Goal: Task Accomplishment & Management: Use online tool/utility

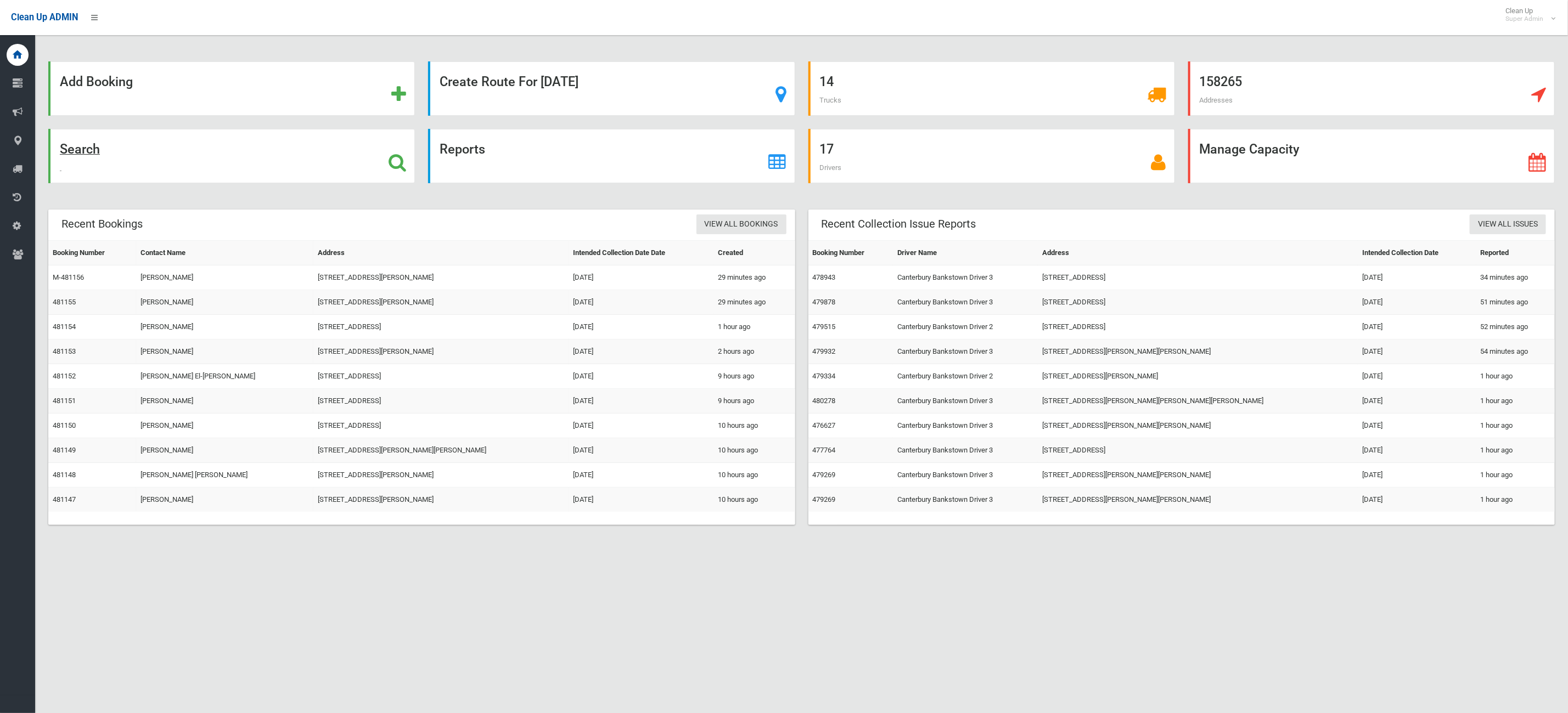
click at [223, 176] on div "Search" at bounding box center [232, 156] width 367 height 54
click at [223, 164] on div "Search" at bounding box center [232, 156] width 367 height 54
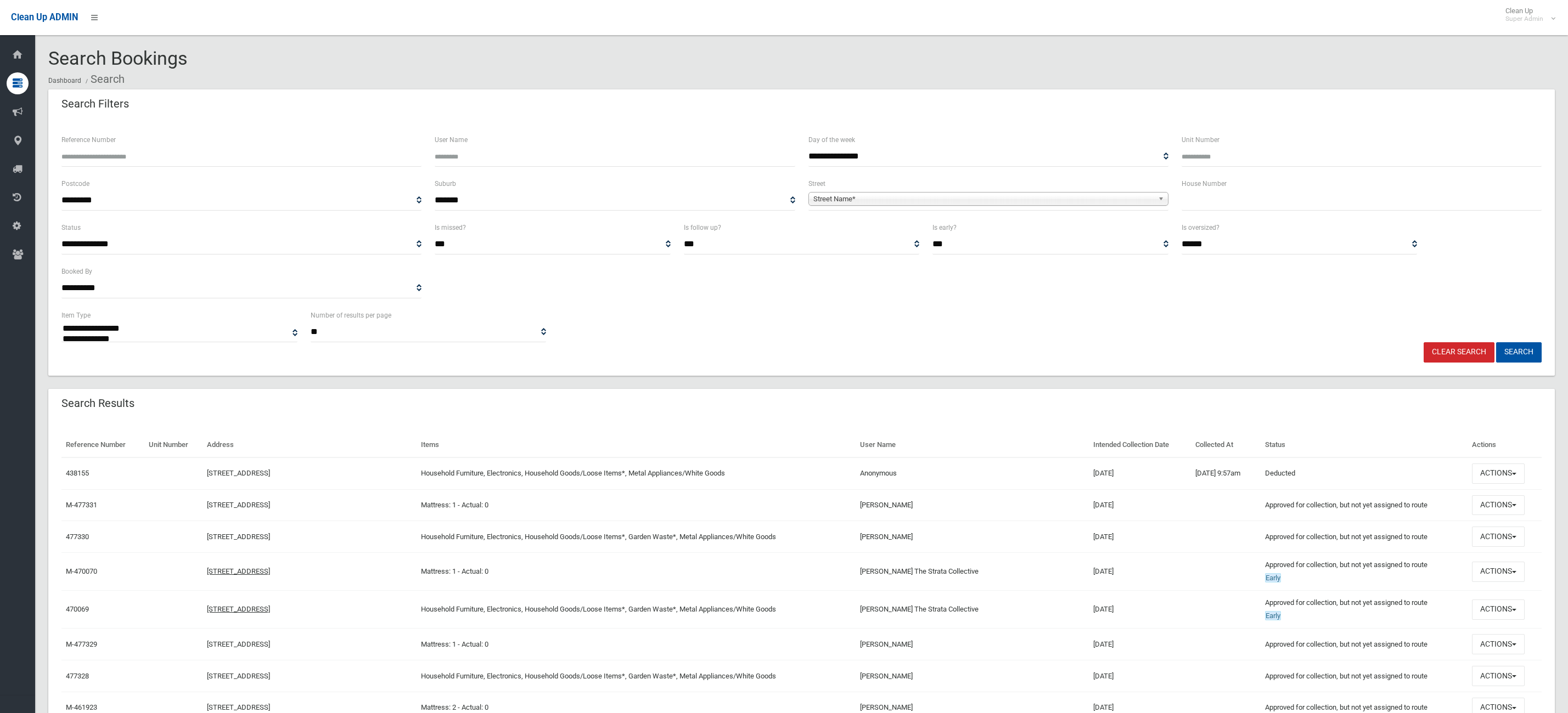
select select
click at [1258, 196] on input "text" at bounding box center [1362, 200] width 360 height 20
type input "**"
click at [1069, 194] on span "Street Name*" at bounding box center [983, 199] width 340 height 13
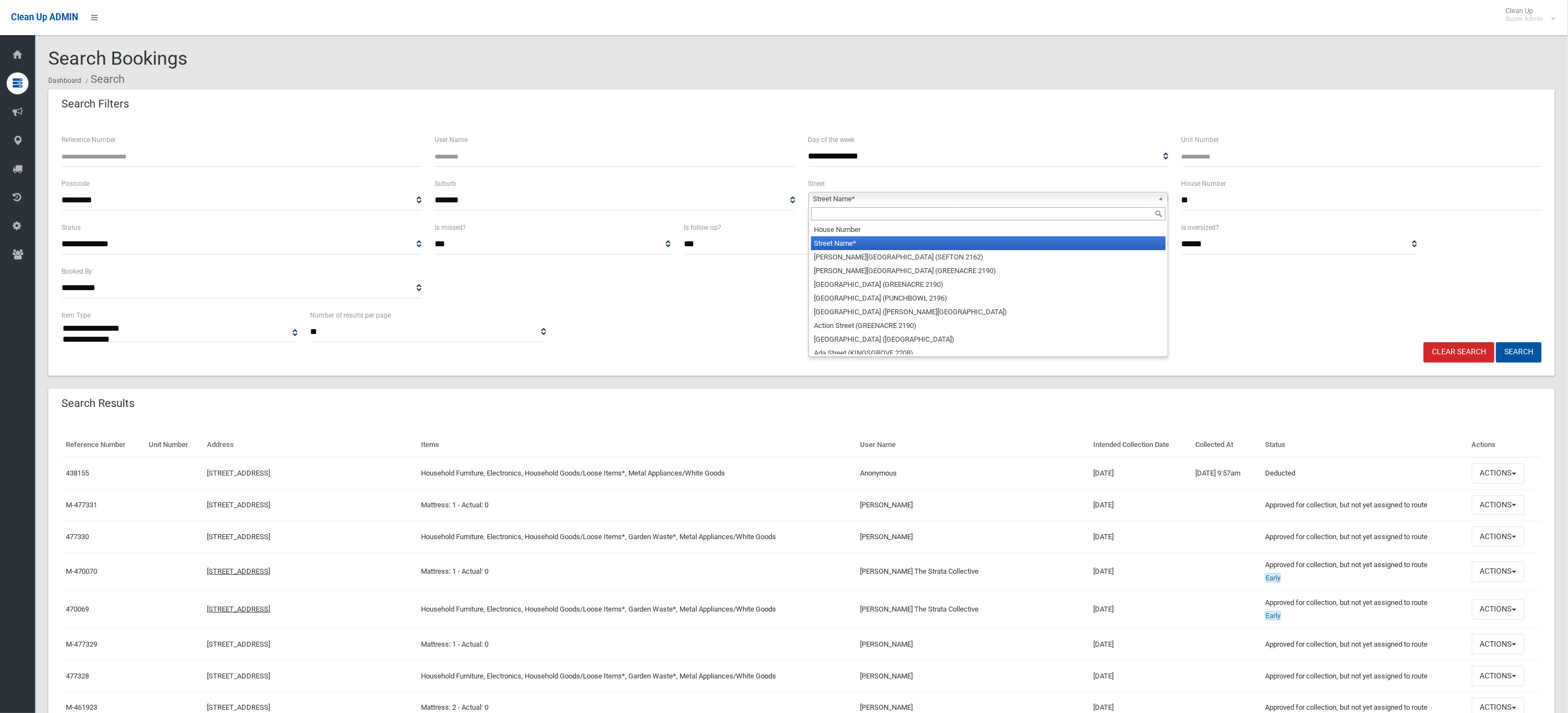
click at [865, 216] on input "text" at bounding box center [988, 214] width 355 height 13
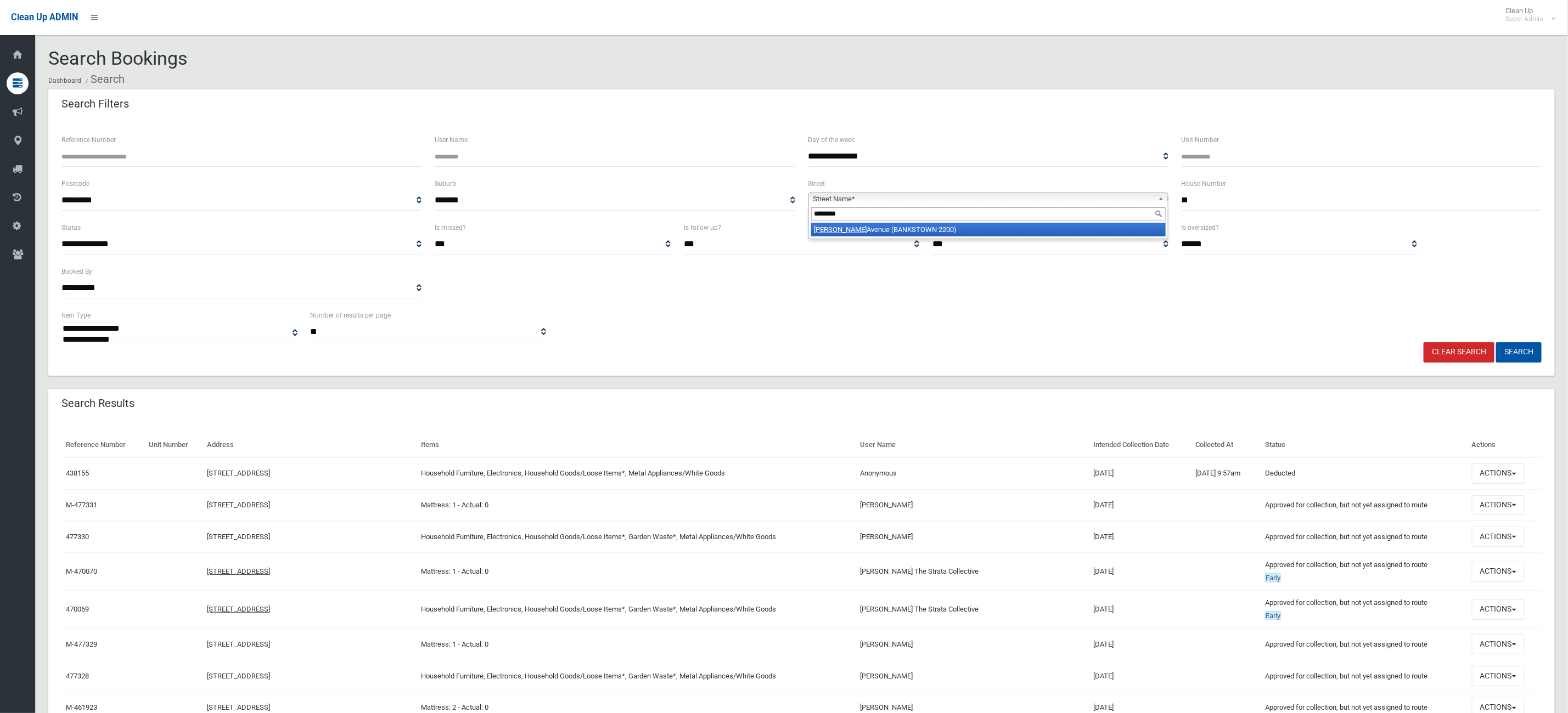
type input "********"
click at [898, 230] on li "[PERSON_NAME][GEOGRAPHIC_DATA] (BANKSTOWN 2200)" at bounding box center [988, 230] width 355 height 14
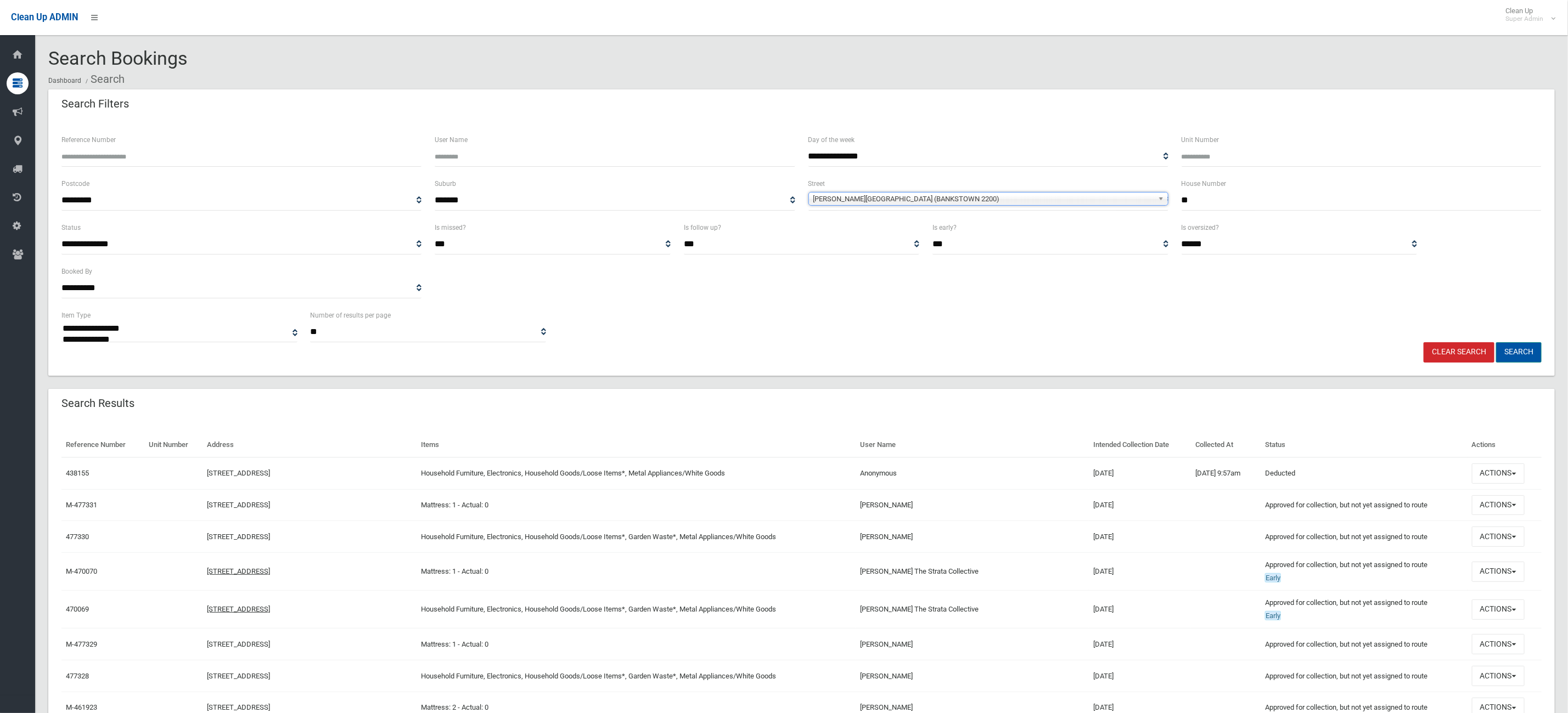
click at [1515, 348] on button "Search" at bounding box center [1519, 352] width 46 height 20
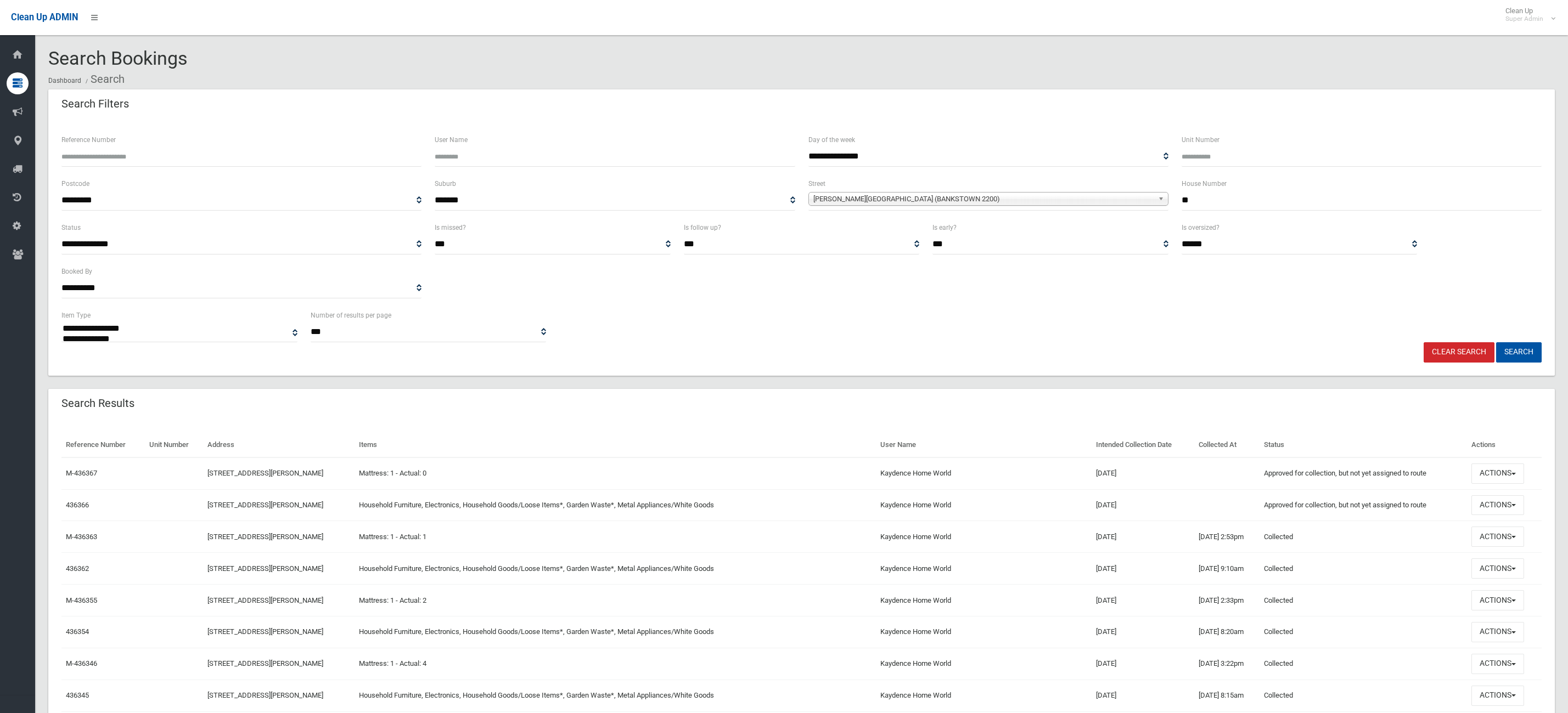
select select
click at [1495, 512] on button "Actions" at bounding box center [1498, 505] width 53 height 20
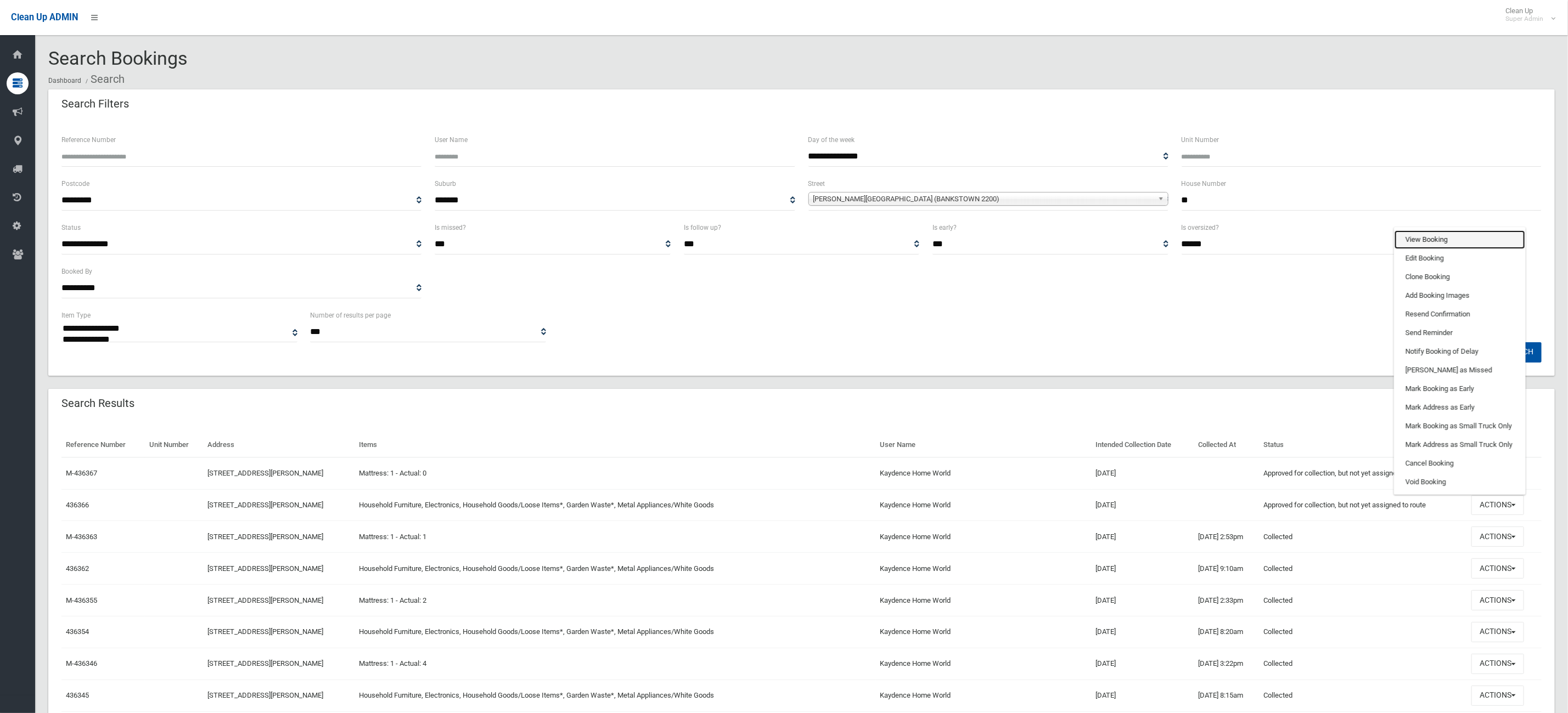
click at [1441, 239] on link "View Booking" at bounding box center [1460, 240] width 131 height 19
